Goal: Find specific page/section: Find specific page/section

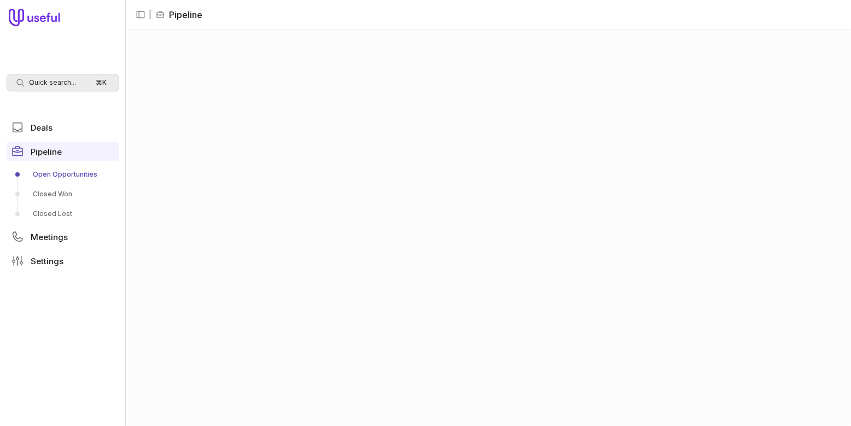
click at [47, 84] on span "Quick search..." at bounding box center [52, 82] width 47 height 9
type input "sportian"
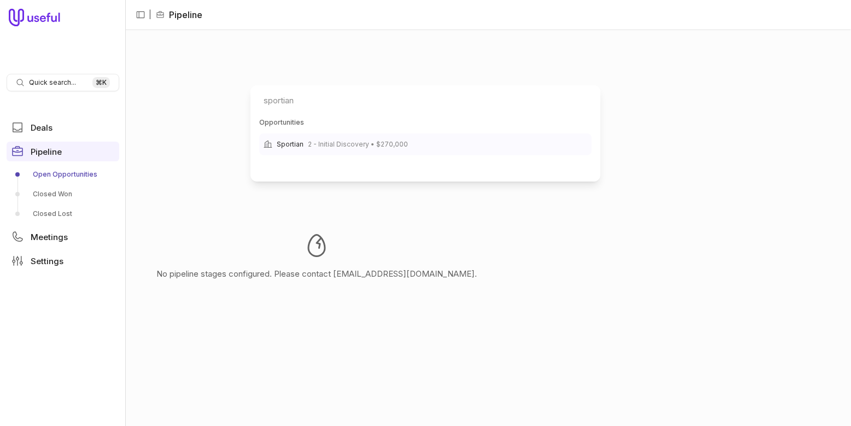
click at [346, 148] on span "2 - Initial Discovery • $270,000" at bounding box center [358, 144] width 100 height 13
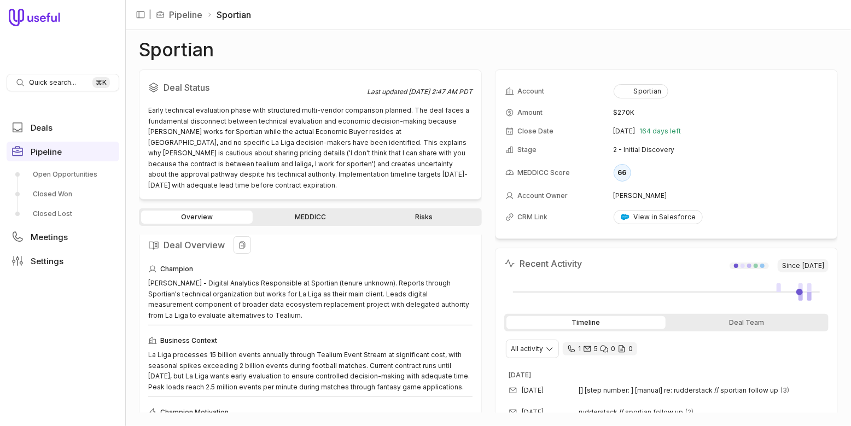
scroll to position [9, 0]
